Goal: Transaction & Acquisition: Book appointment/travel/reservation

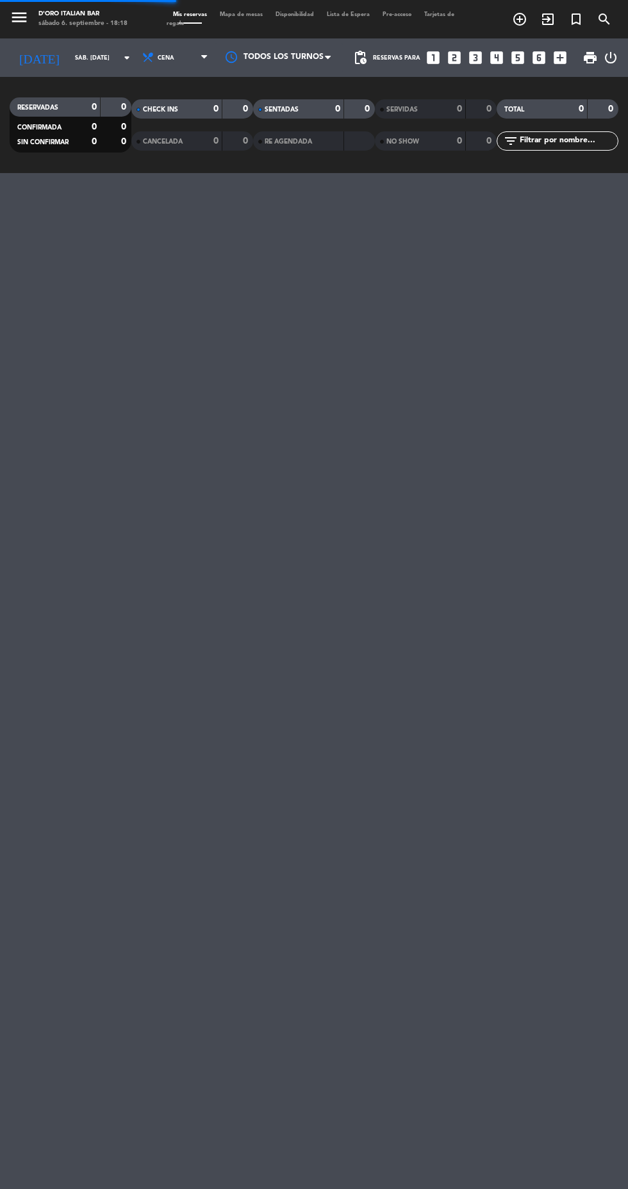
click at [457, 63] on icon "looks_two" at bounding box center [454, 57] width 17 height 17
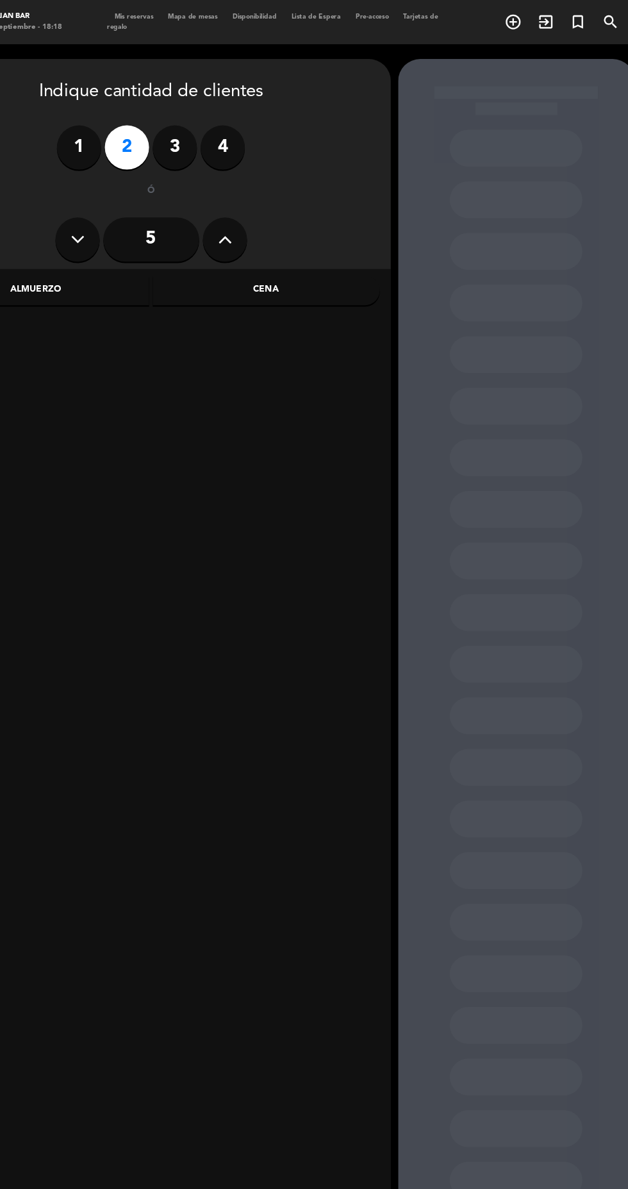
click at [347, 248] on div "Cena" at bounding box center [304, 253] width 197 height 26
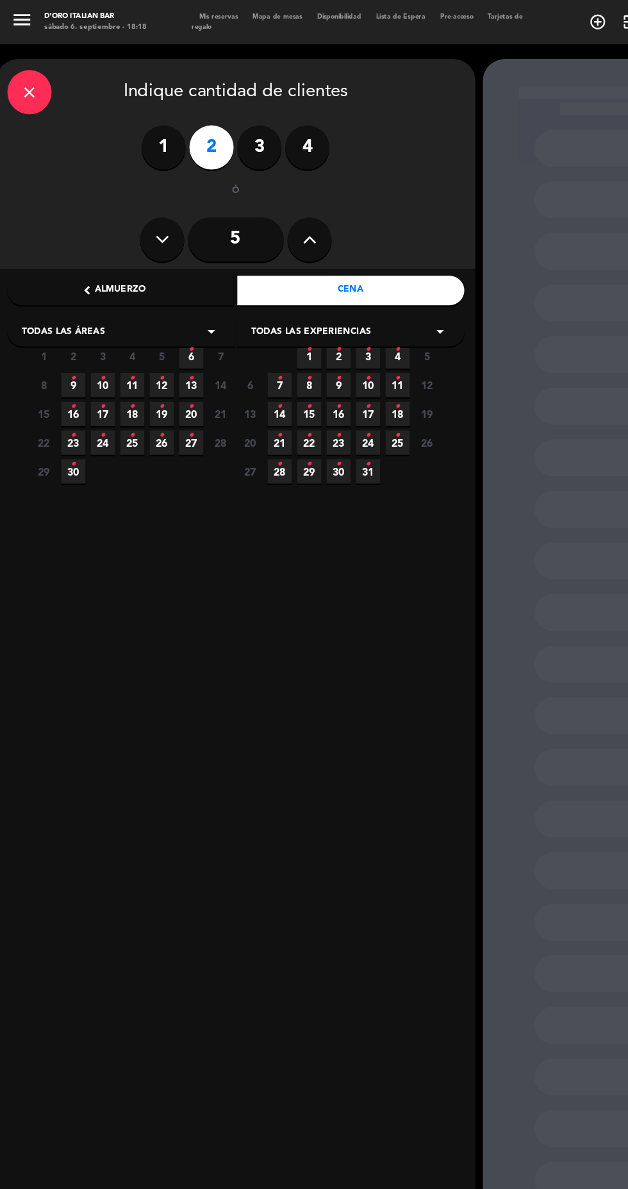
click at [188, 311] on span "7" at bounding box center [191, 309] width 21 height 21
click at [166, 310] on icon "•" at bounding box center [166, 304] width 4 height 21
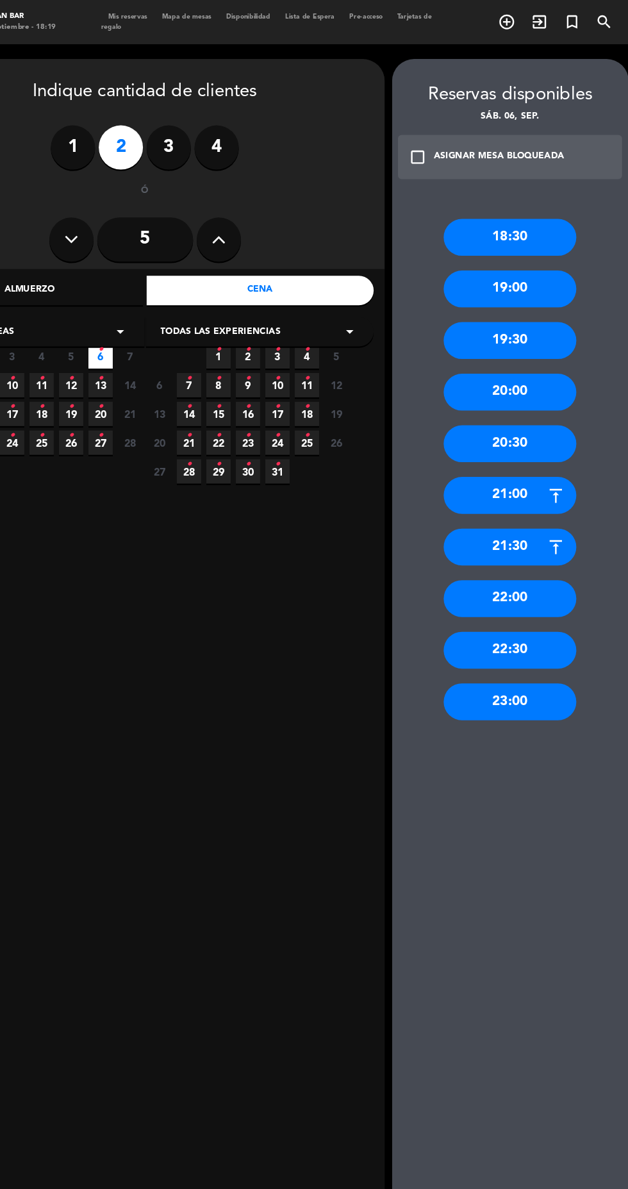
click at [486, 524] on div "22:00" at bounding box center [522, 520] width 115 height 32
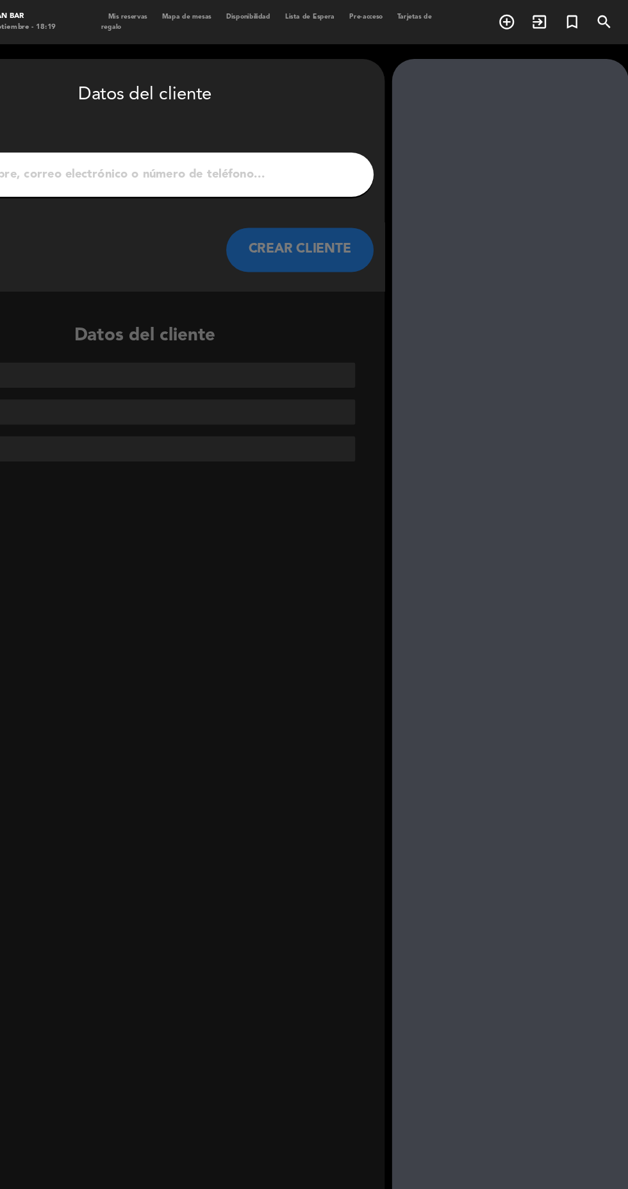
click at [149, 160] on input "1" at bounding box center [205, 152] width 378 height 18
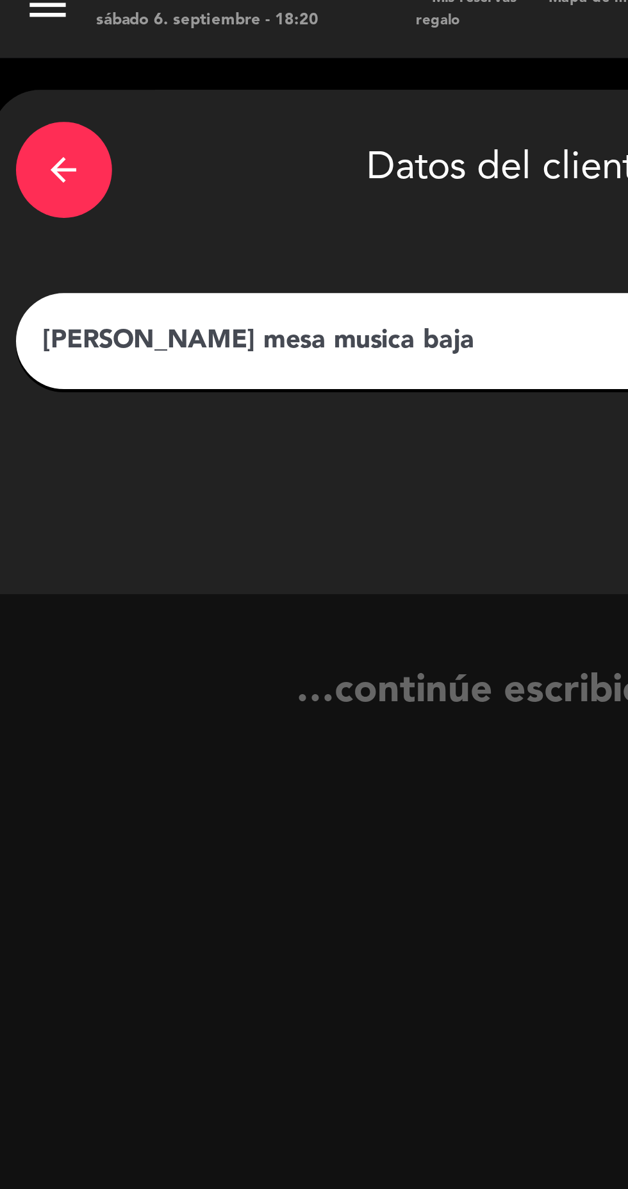
type input "[PERSON_NAME] mesa musica baja"
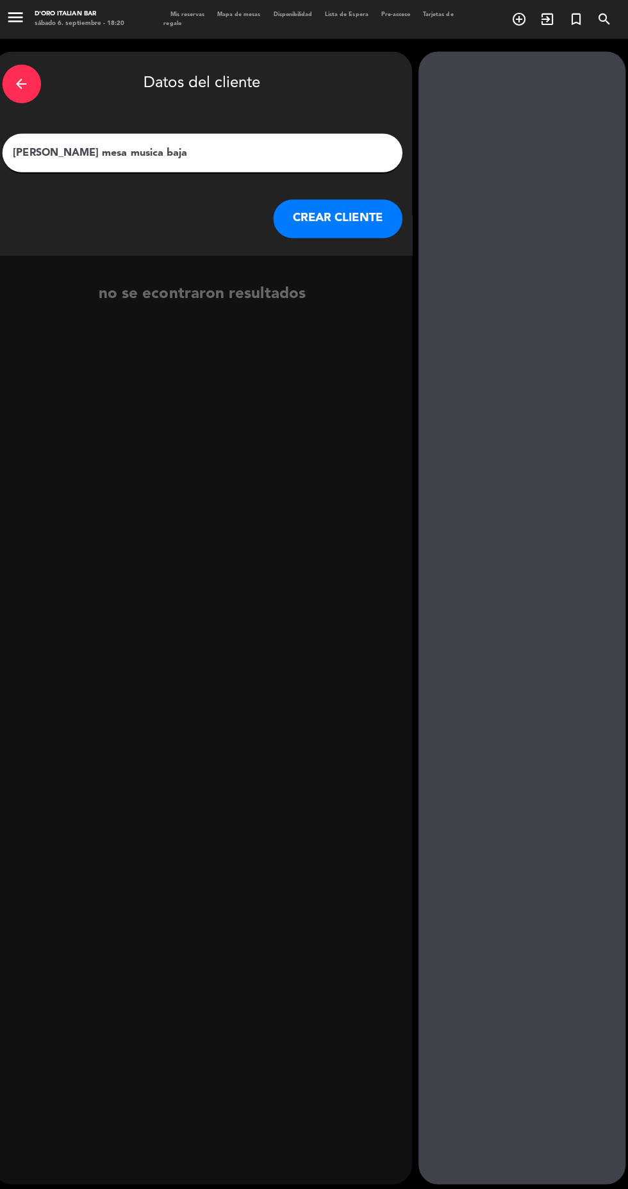
click at [340, 231] on button "CREAR CLIENTE" at bounding box center [340, 217] width 128 height 38
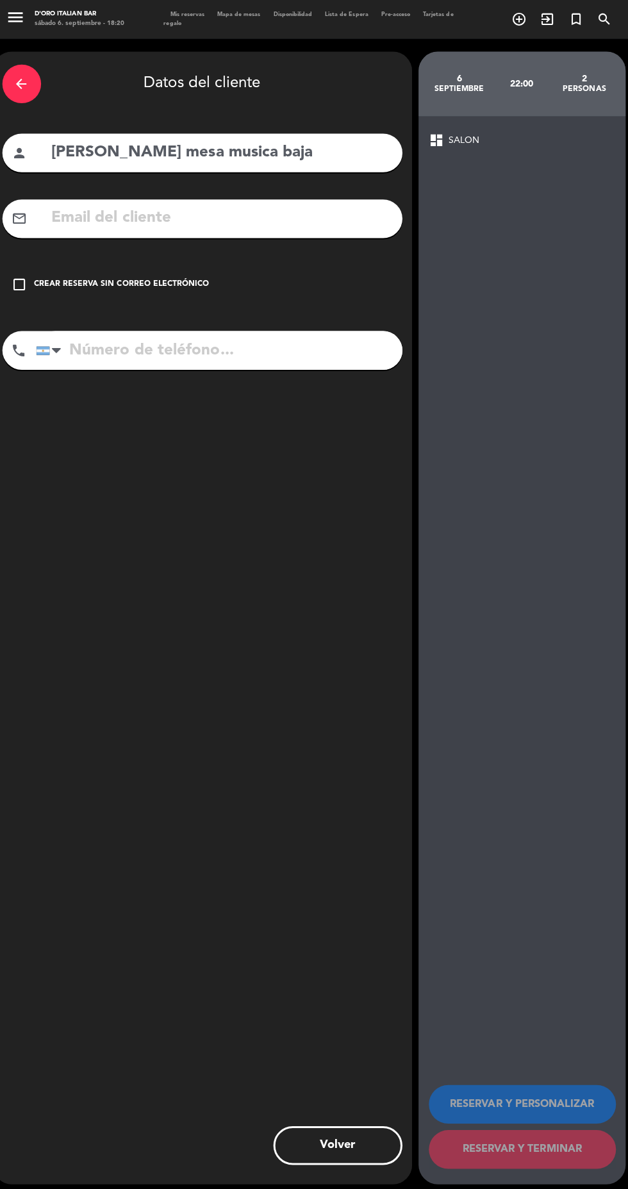
click at [97, 284] on div "Crear reserva sin correo electrónico" at bounding box center [125, 282] width 174 height 13
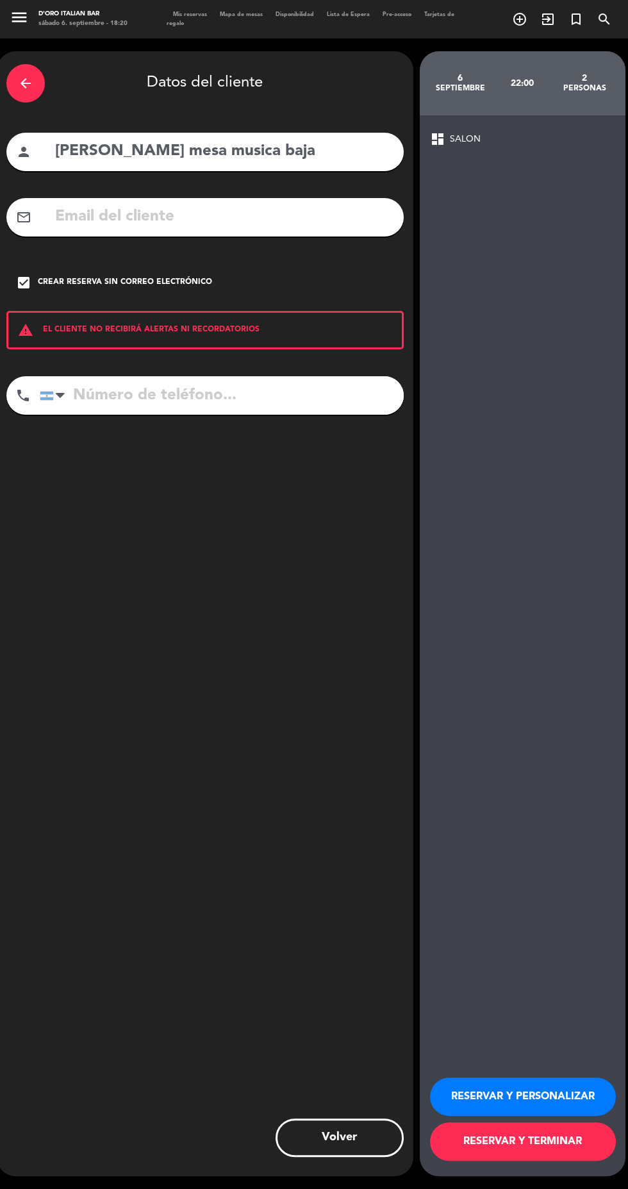
click at [547, 1161] on button "RESERVAR Y TERMINAR" at bounding box center [523, 1141] width 186 height 38
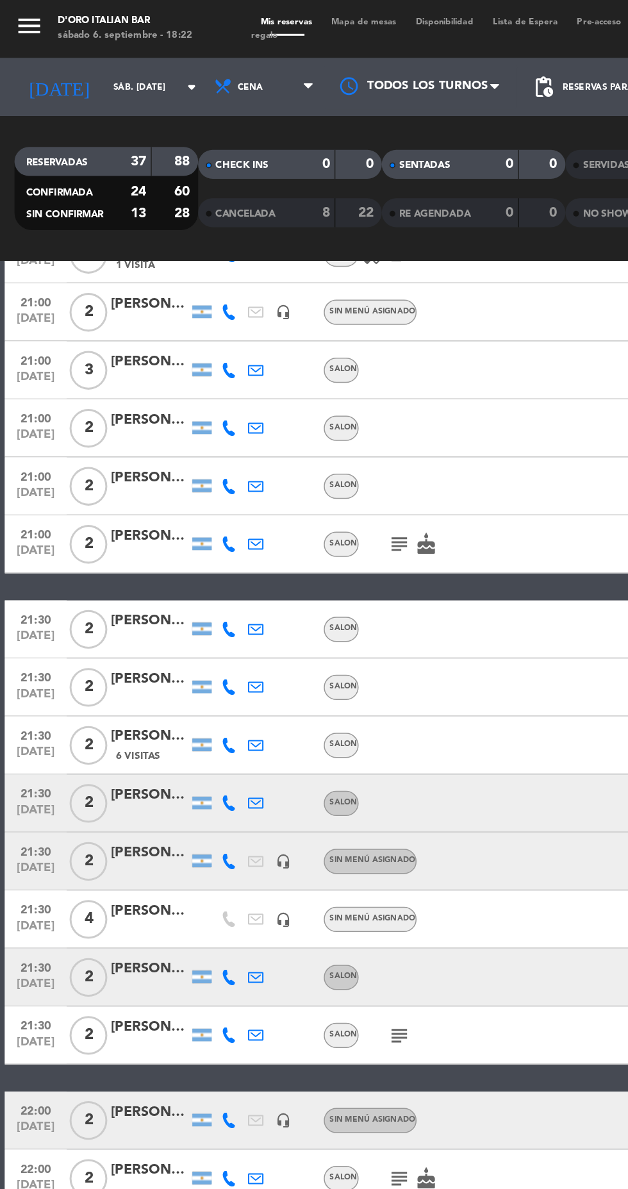
scroll to position [563, 0]
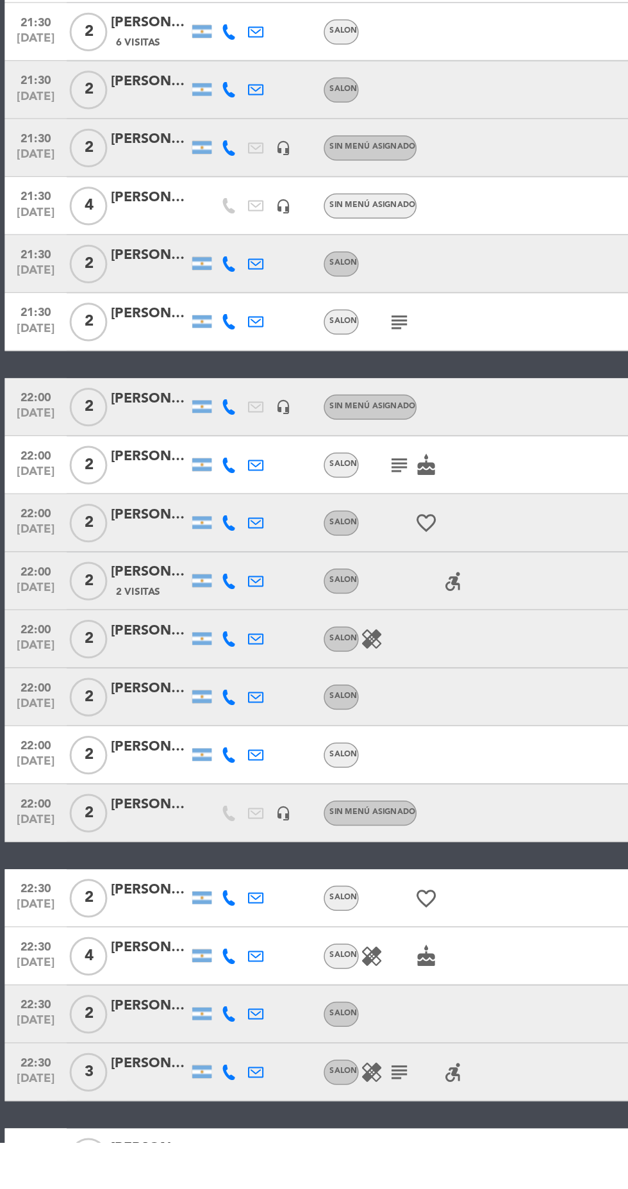
click at [266, 1140] on icon "subject" at bounding box center [264, 1141] width 15 height 15
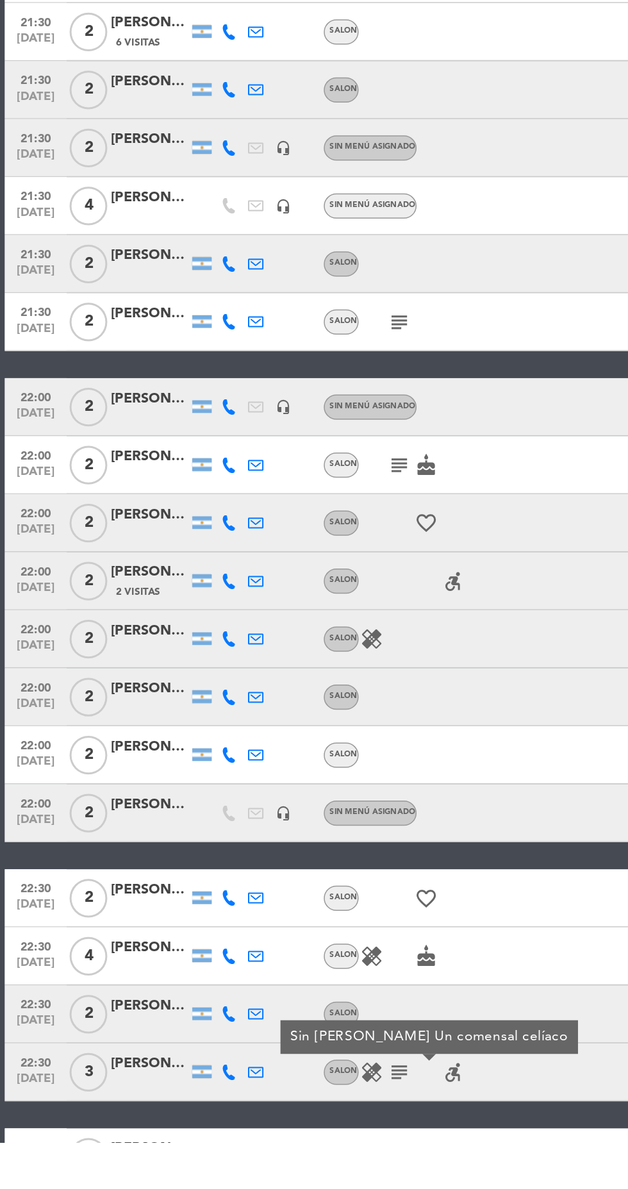
click at [270, 1188] on icon "subject" at bounding box center [264, 1198] width 15 height 15
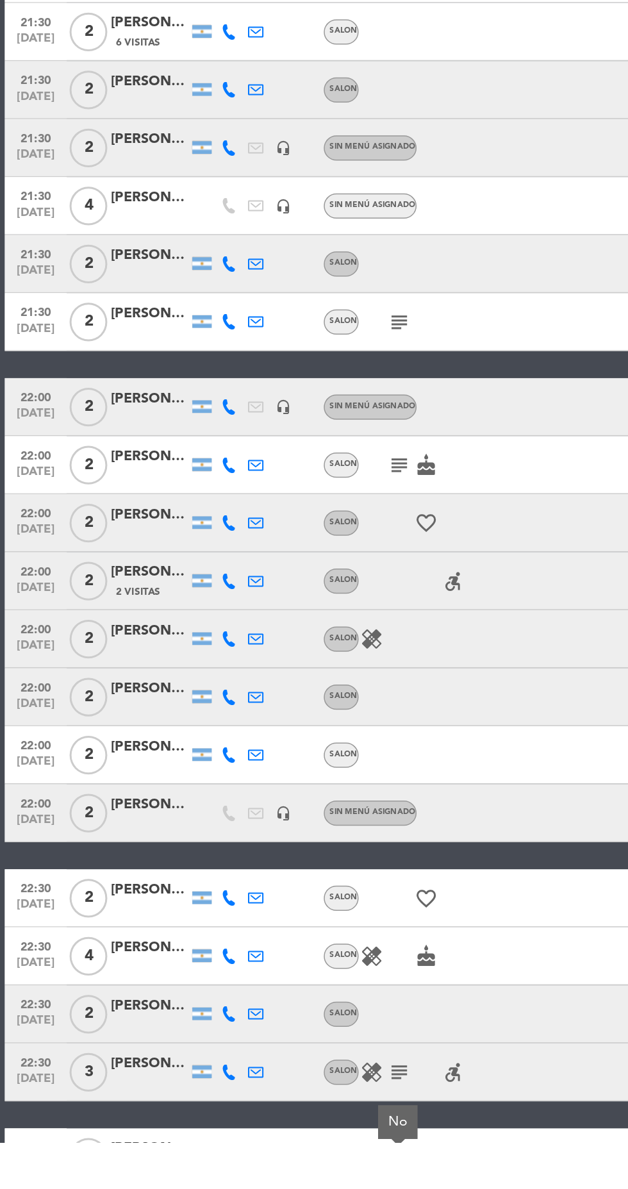
scroll to position [451, 0]
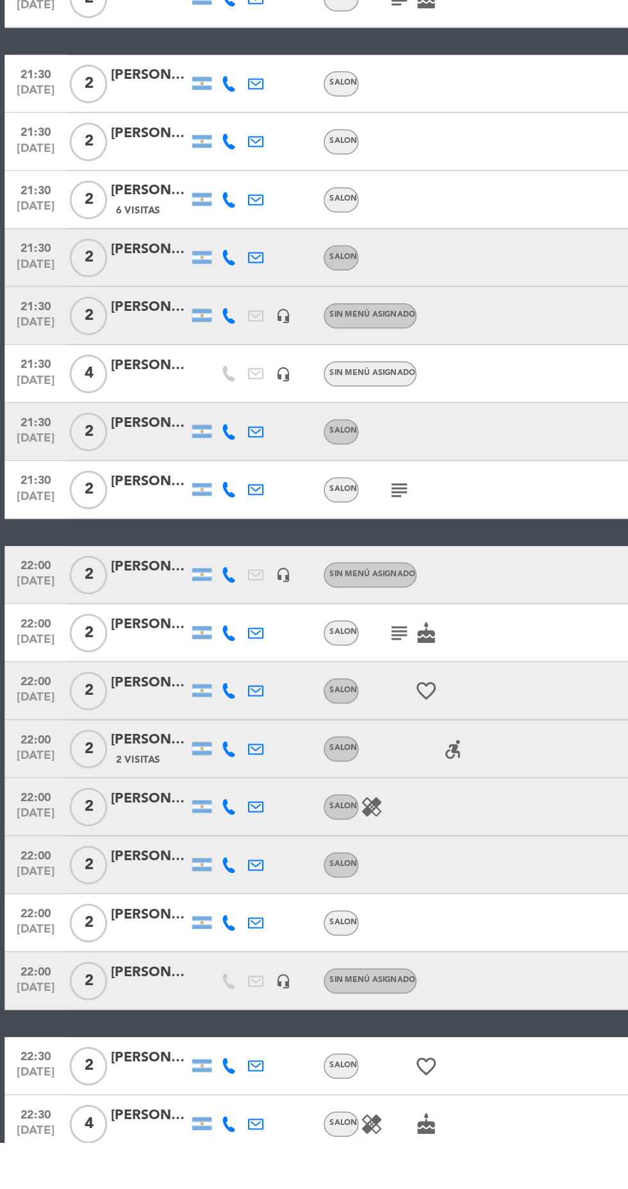
click at [263, 857] on icon "subject" at bounding box center [264, 850] width 15 height 15
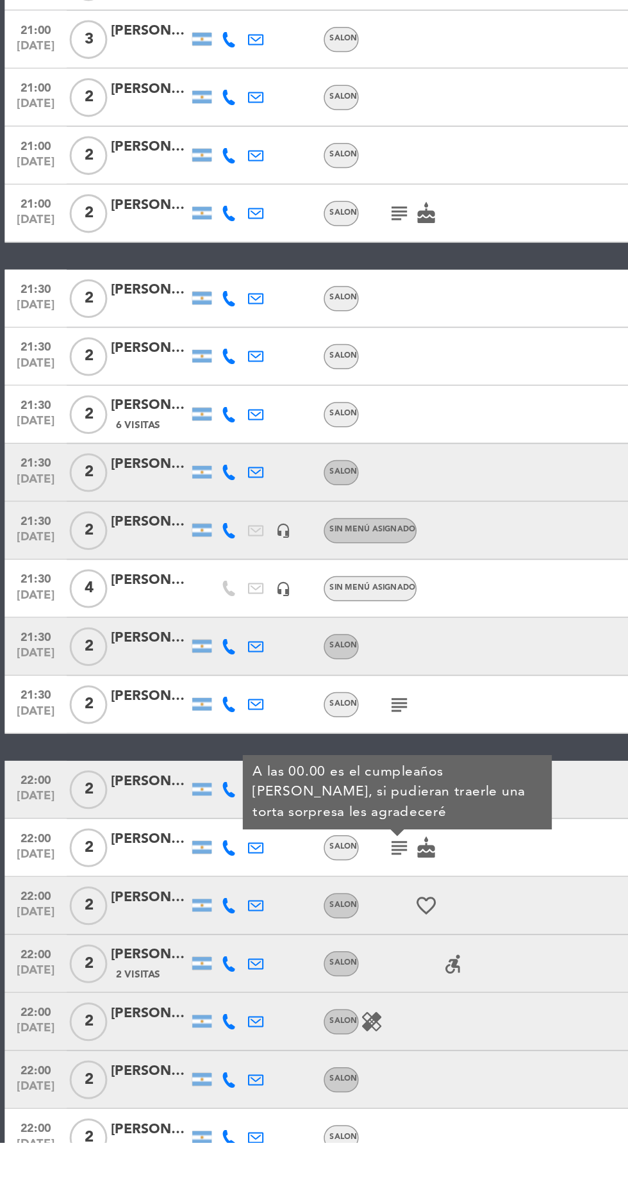
scroll to position [292, 0]
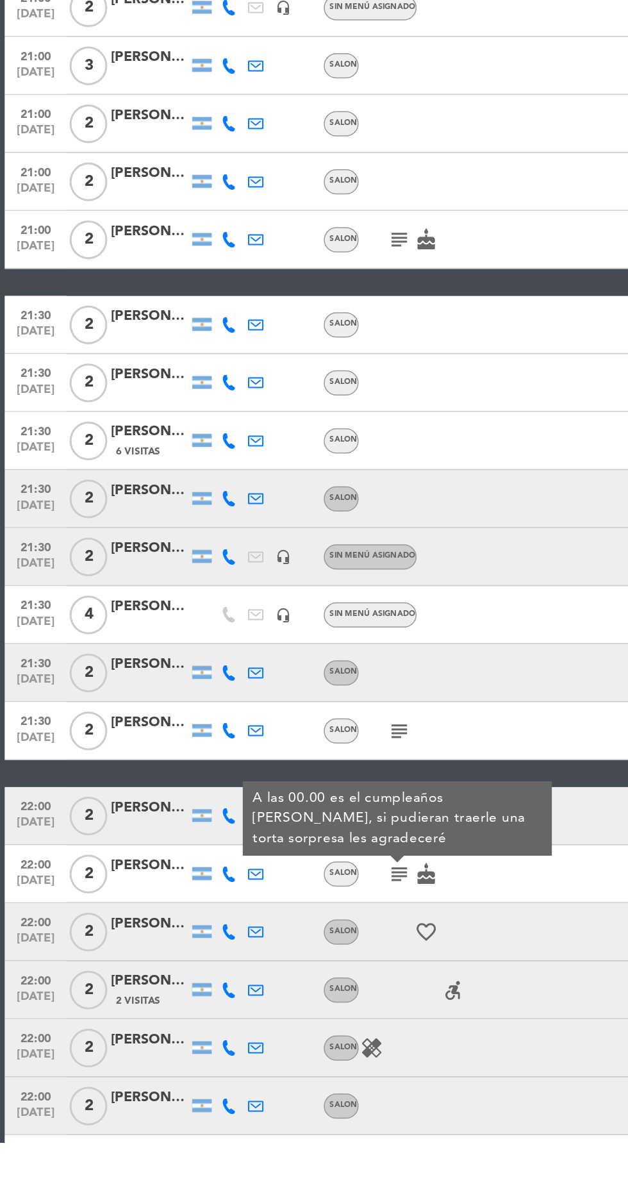
click at [302, 1088] on icon "accessible_forward" at bounding box center [300, 1087] width 15 height 15
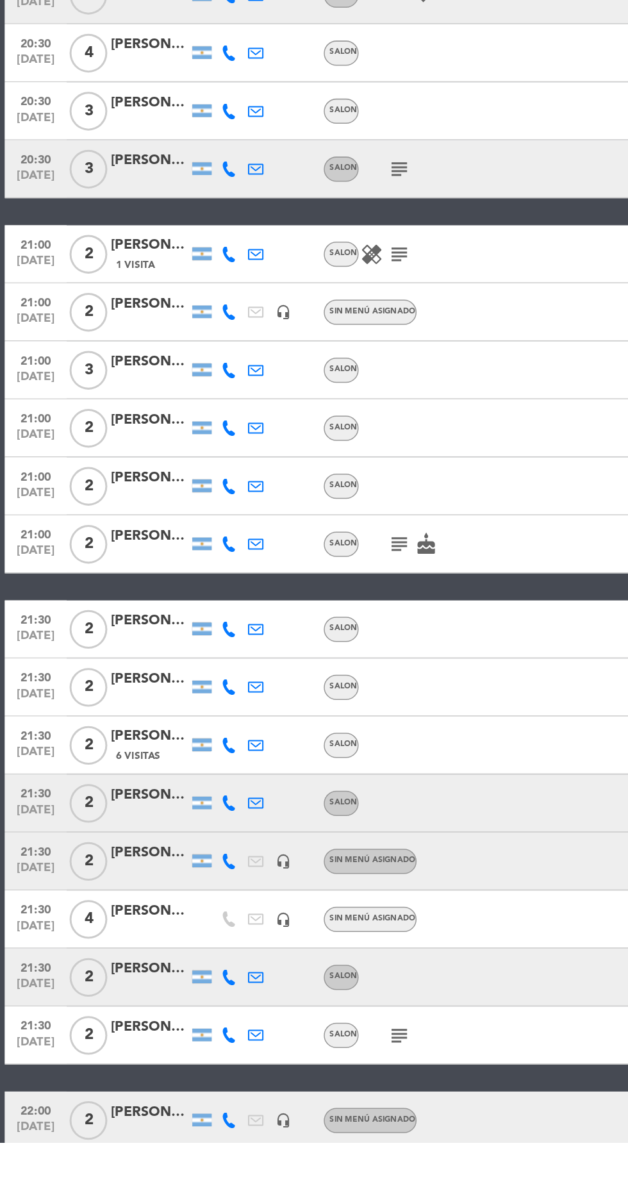
scroll to position [83, 0]
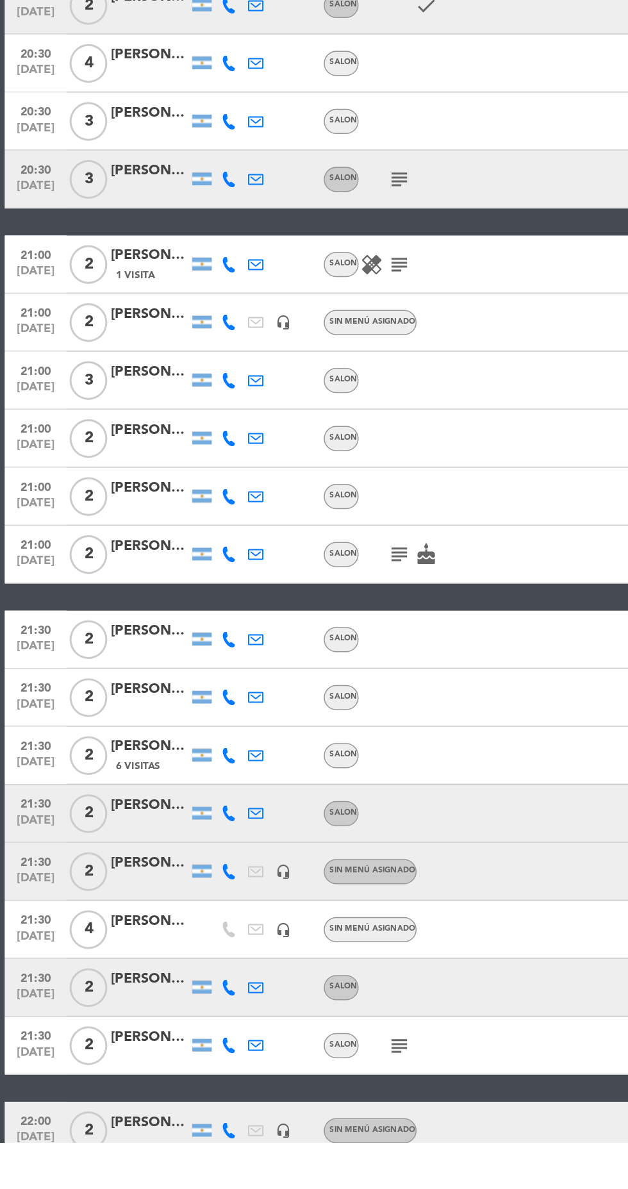
click at [261, 800] on icon "subject" at bounding box center [264, 798] width 15 height 15
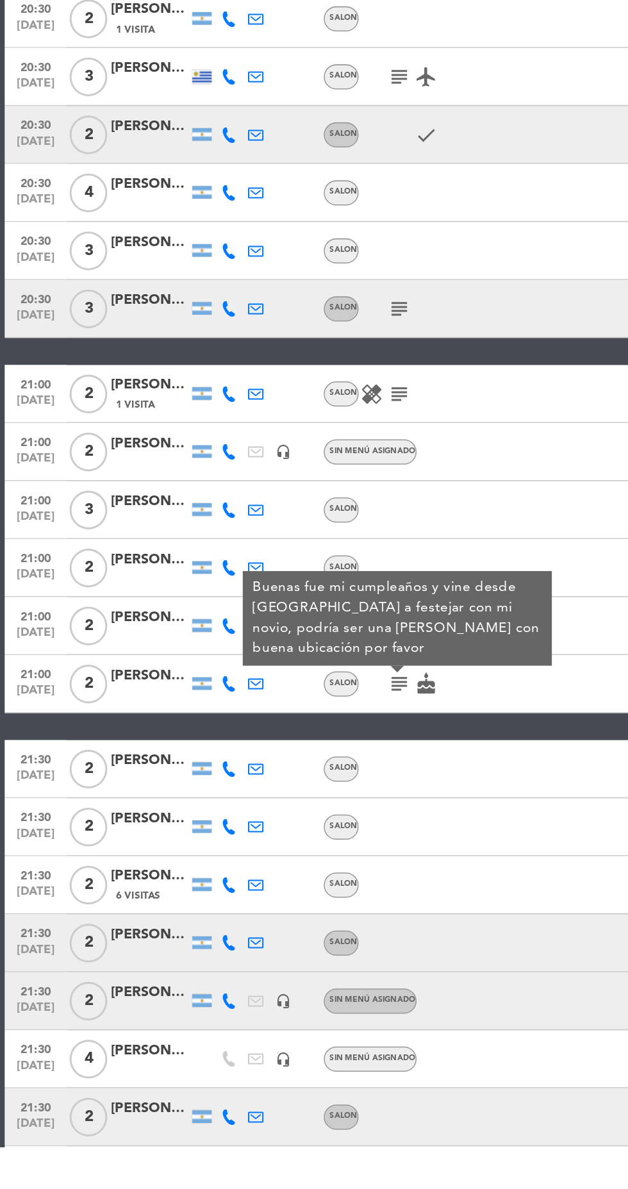
scroll to position [40, 0]
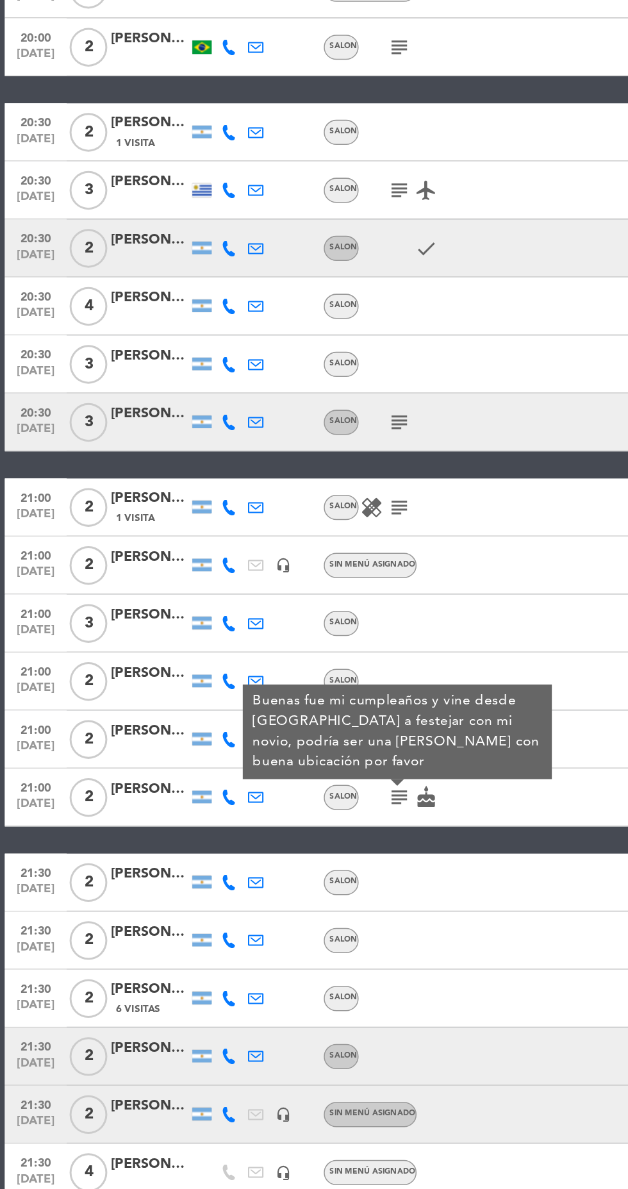
click at [249, 682] on icon "healing" at bounding box center [246, 689] width 15 height 15
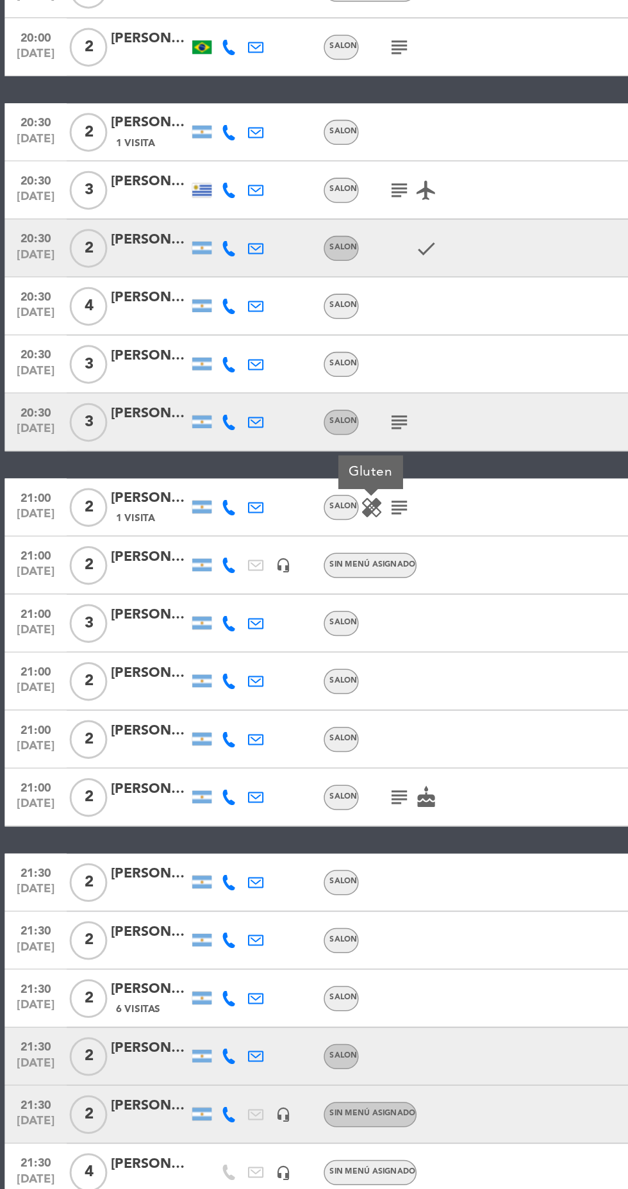
click at [271, 682] on icon "subject" at bounding box center [264, 689] width 15 height 15
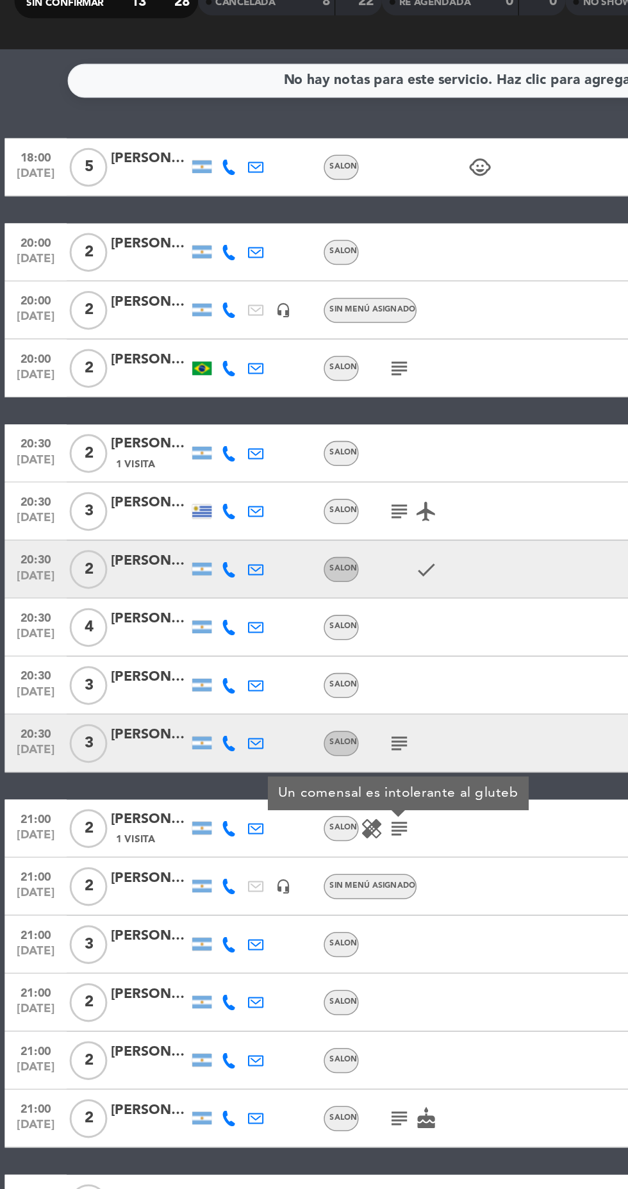
click at [270, 472] on icon "subject" at bounding box center [264, 479] width 15 height 15
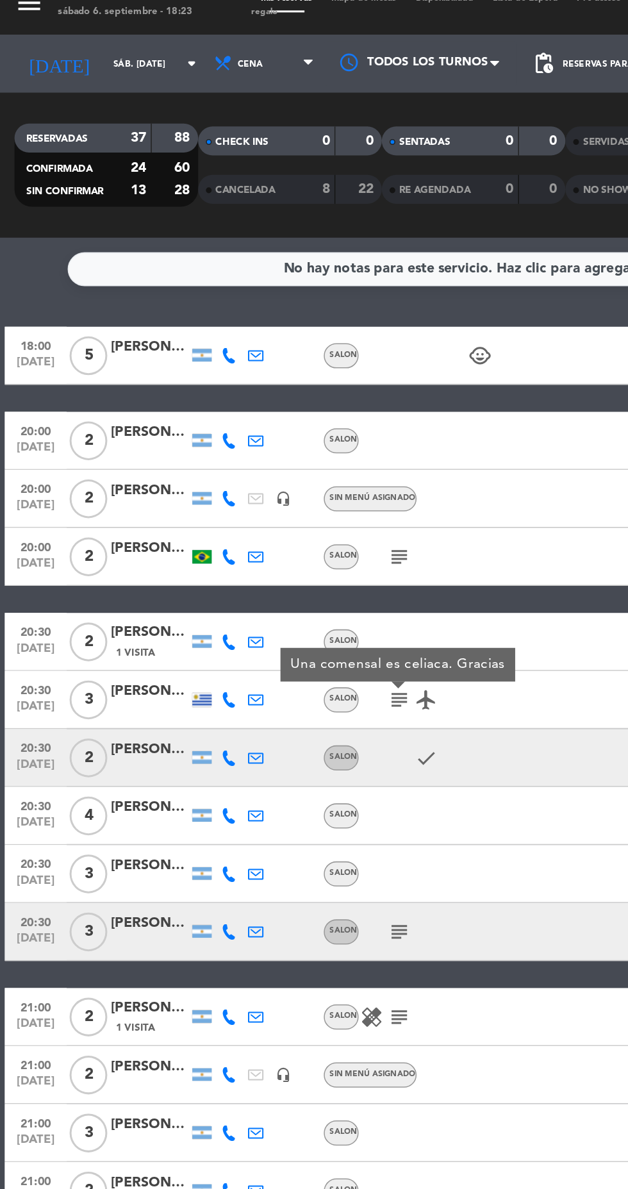
click at [262, 377] on icon "subject" at bounding box center [264, 384] width 15 height 15
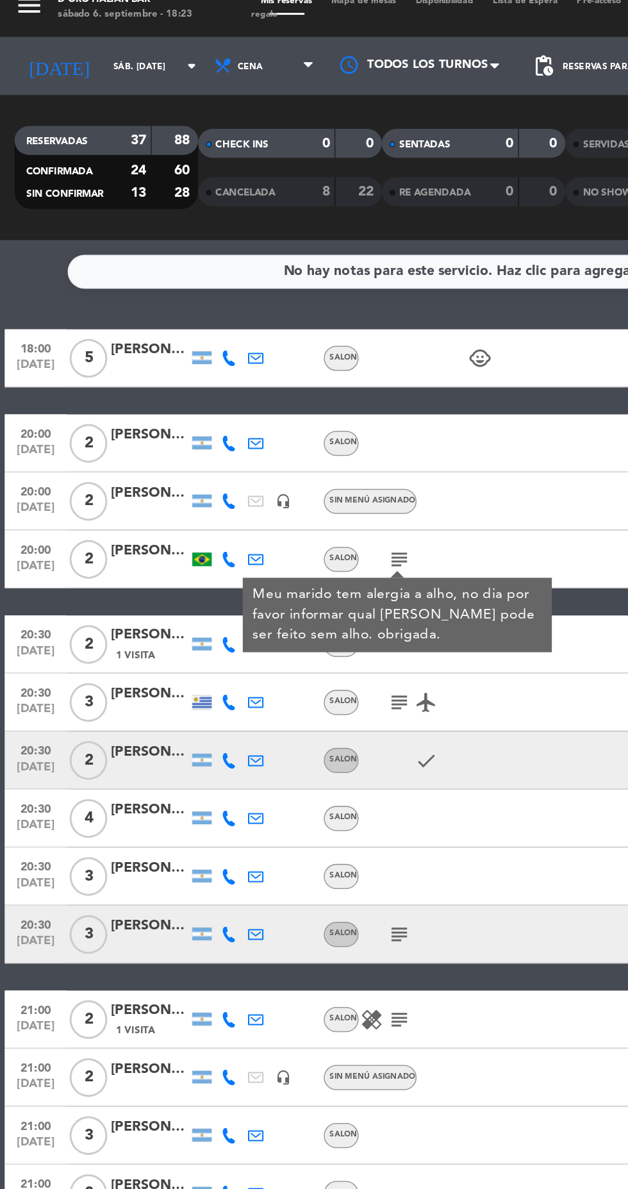
scroll to position [0, 0]
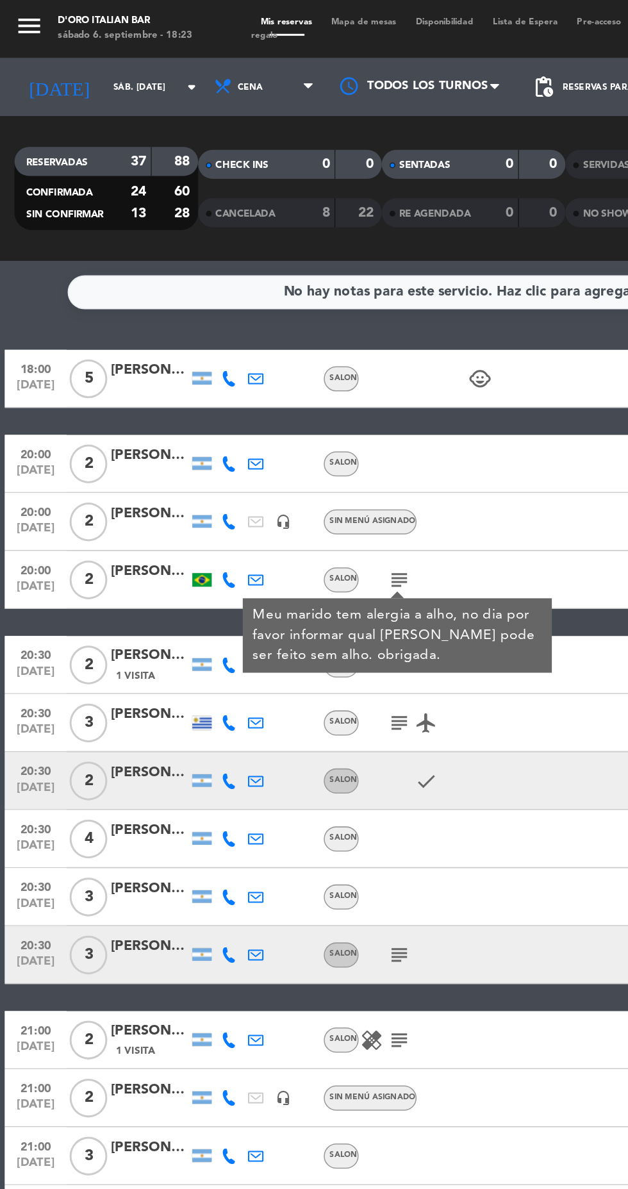
click at [322, 251] on icon "child_care" at bounding box center [318, 251] width 15 height 15
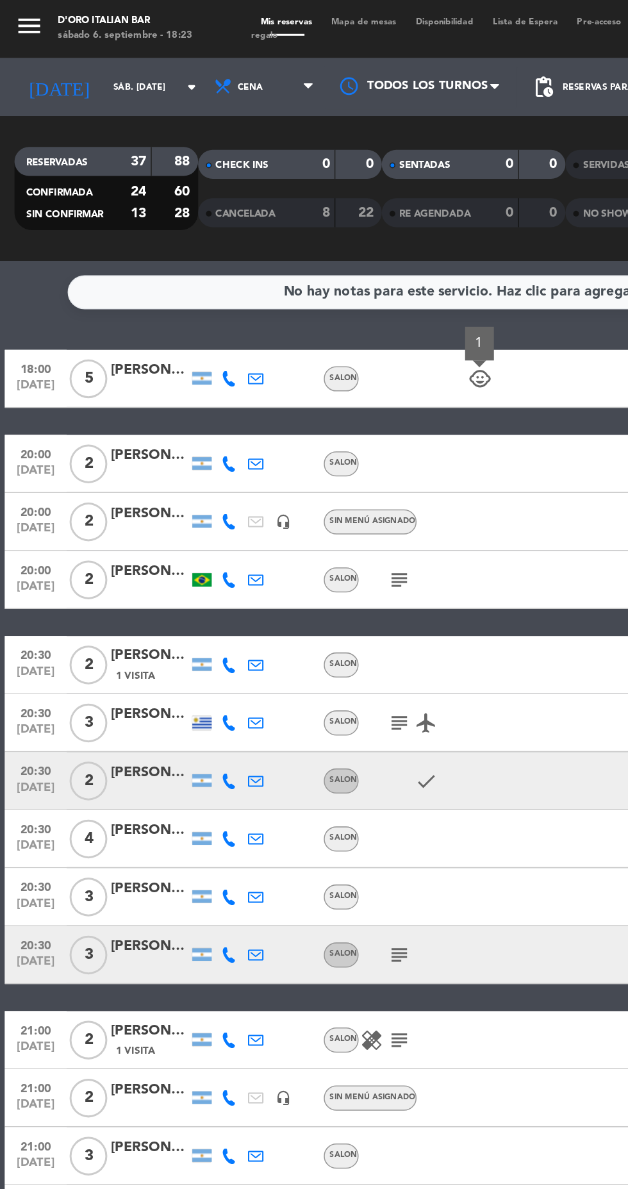
click at [269, 390] on icon "subject" at bounding box center [264, 384] width 15 height 15
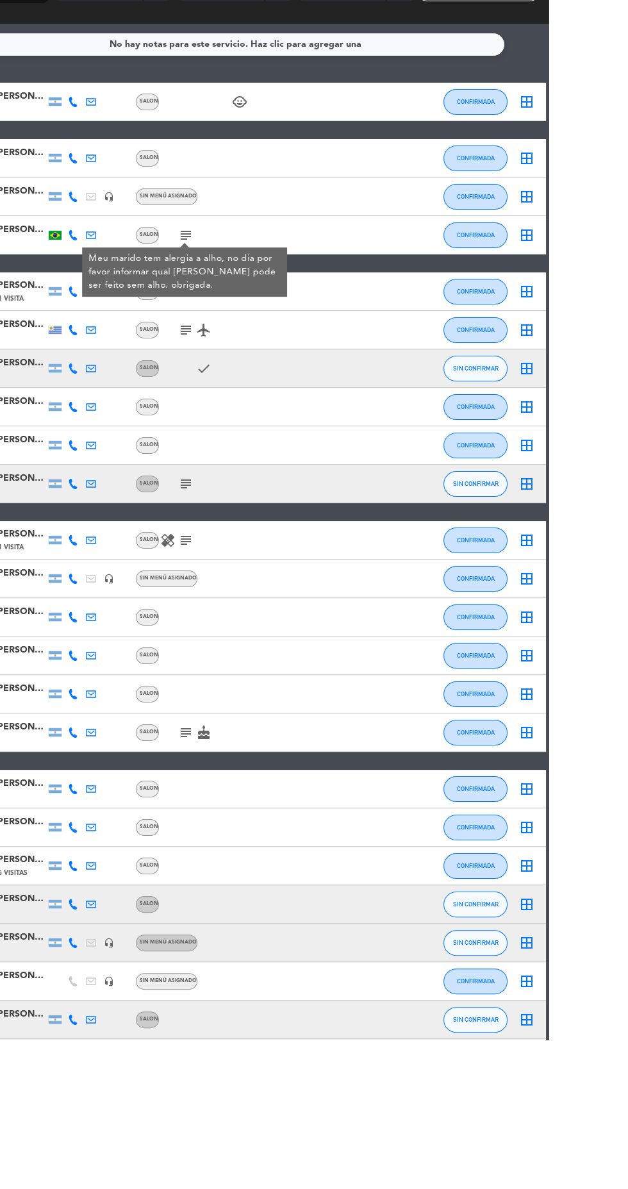
scroll to position [31, 0]
